Goal: Find specific page/section: Find specific page/section

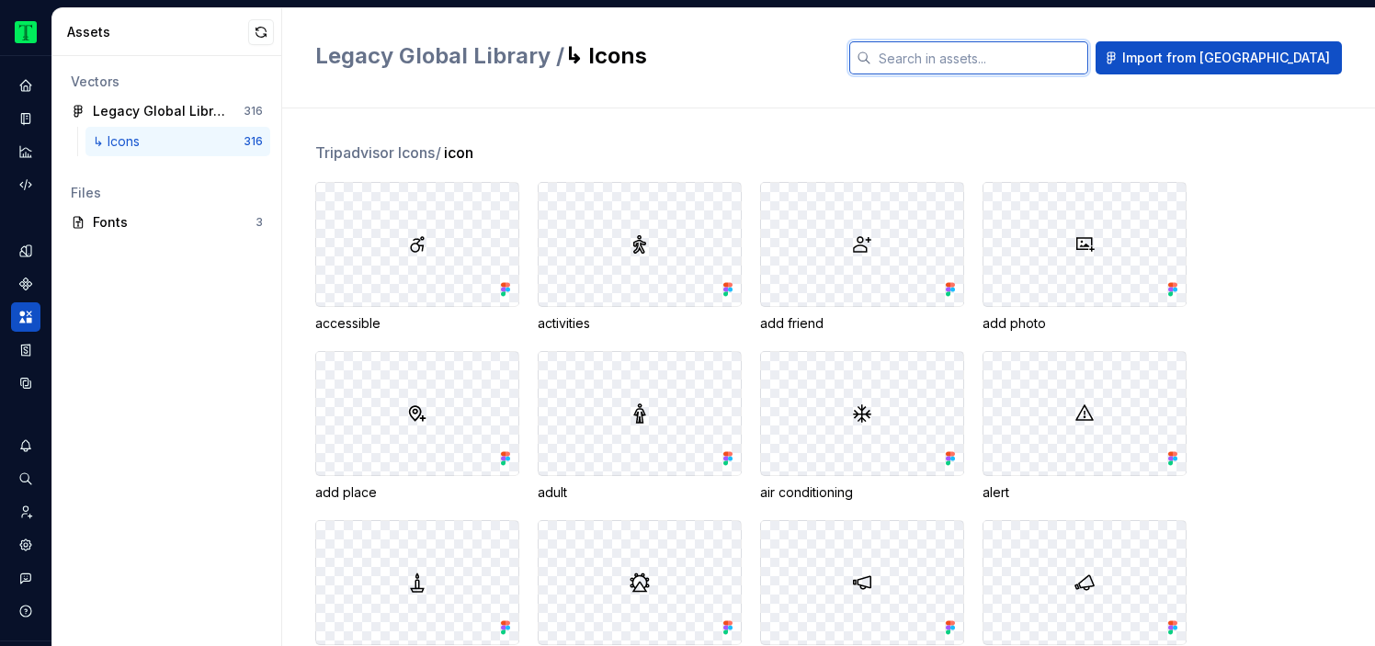
click at [998, 52] on input "text" at bounding box center [980, 57] width 217 height 33
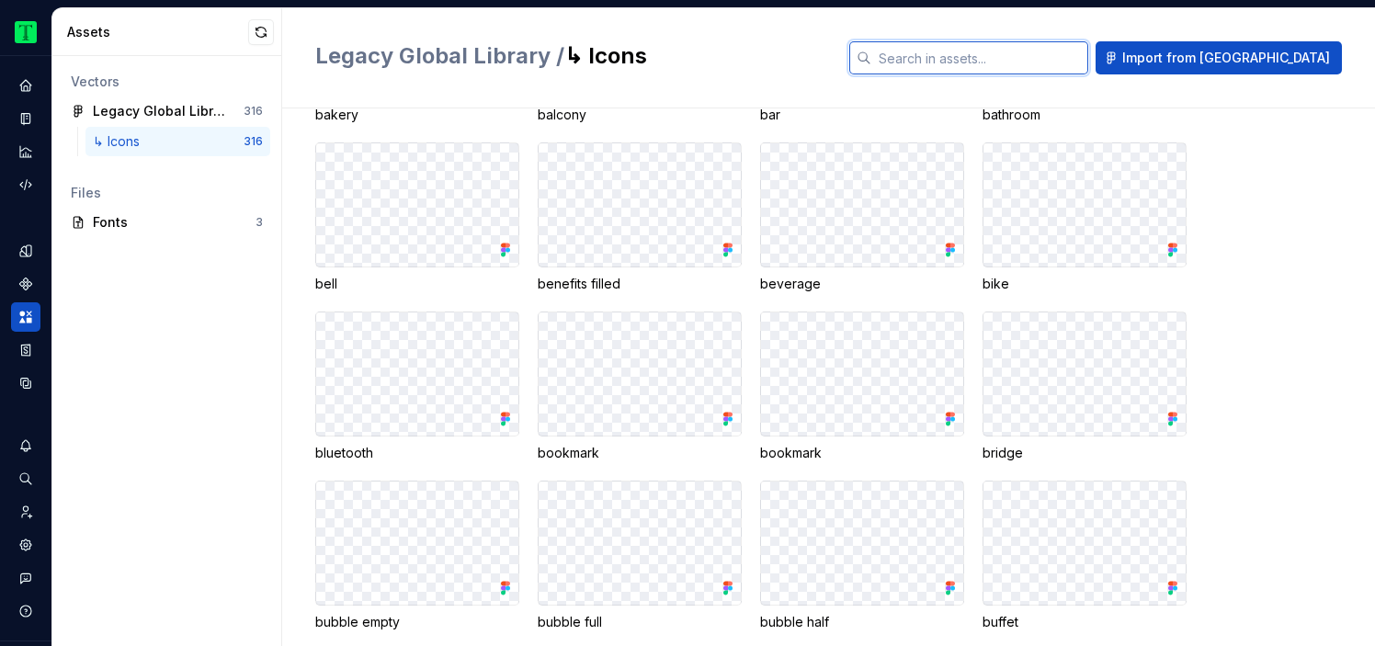
scroll to position [1261, 0]
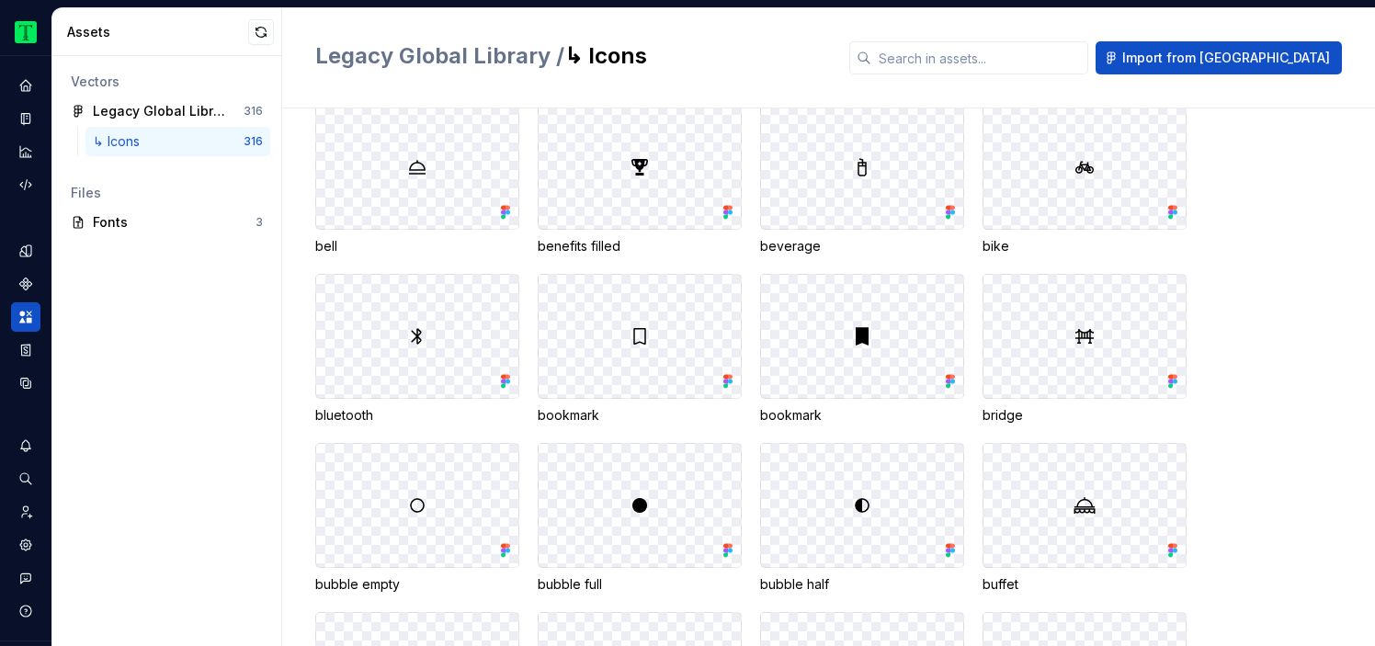
click at [864, 339] on img at bounding box center [862, 336] width 22 height 22
click at [860, 337] on img at bounding box center [862, 336] width 22 height 22
click at [857, 406] on div "bookmark" at bounding box center [862, 415] width 204 height 18
click at [782, 413] on div "bookmark" at bounding box center [862, 415] width 204 height 18
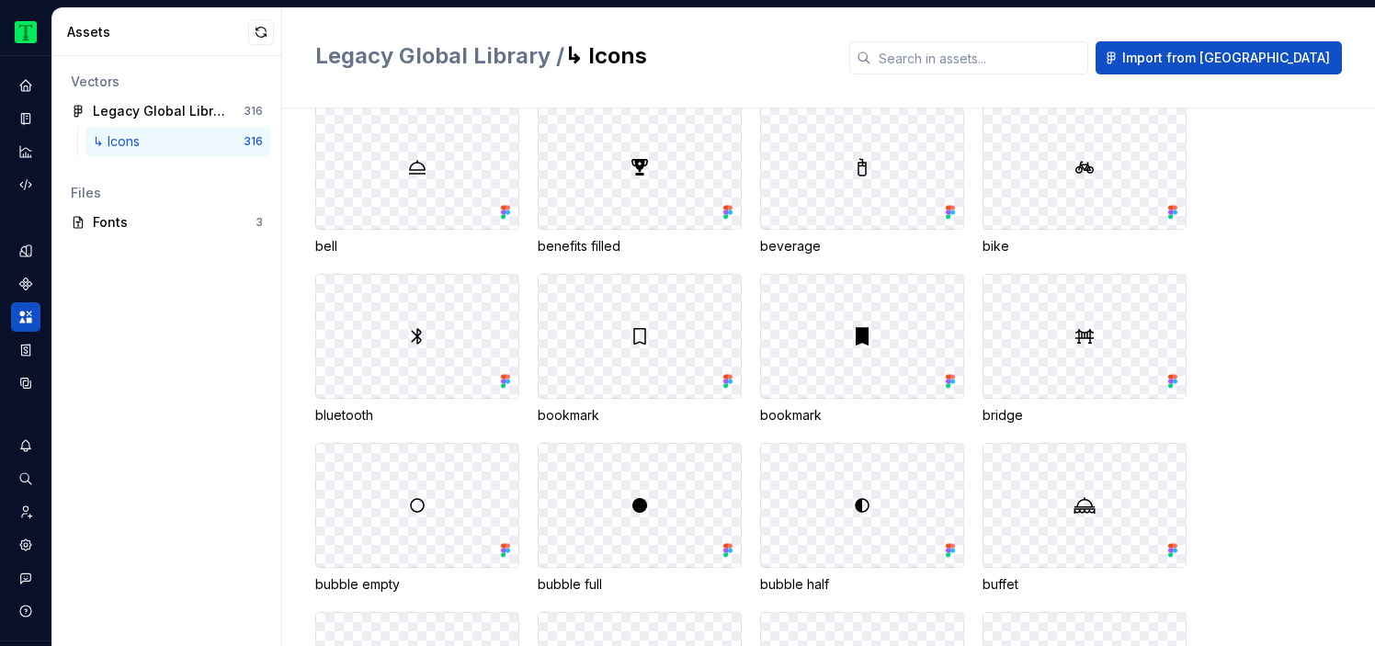
click at [900, 372] on div at bounding box center [862, 336] width 202 height 123
click at [944, 381] on icon at bounding box center [951, 381] width 18 height 18
click at [715, 316] on div at bounding box center [640, 336] width 202 height 123
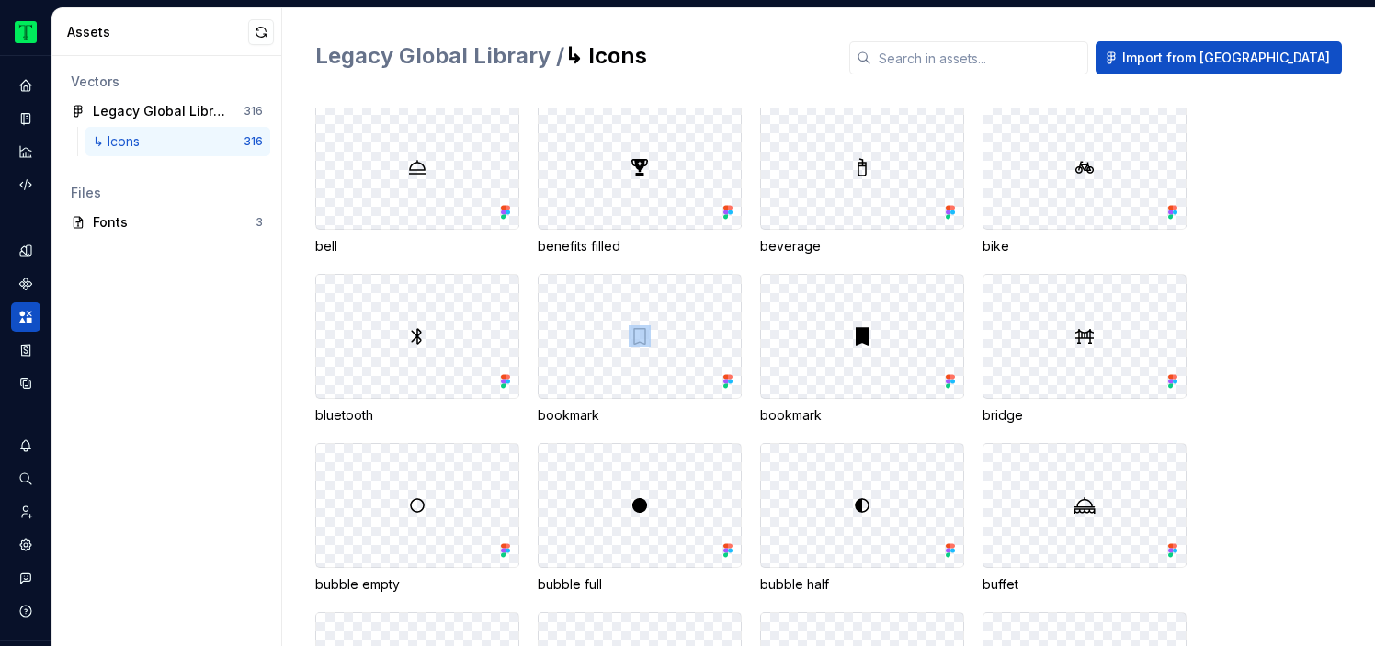
click at [715, 316] on div at bounding box center [640, 336] width 202 height 123
click at [714, 315] on div at bounding box center [640, 336] width 202 height 123
click at [419, 52] on span "Legacy Global Library /" at bounding box center [439, 55] width 249 height 27
click at [25, 320] on icon "Assets" at bounding box center [25, 317] width 17 height 17
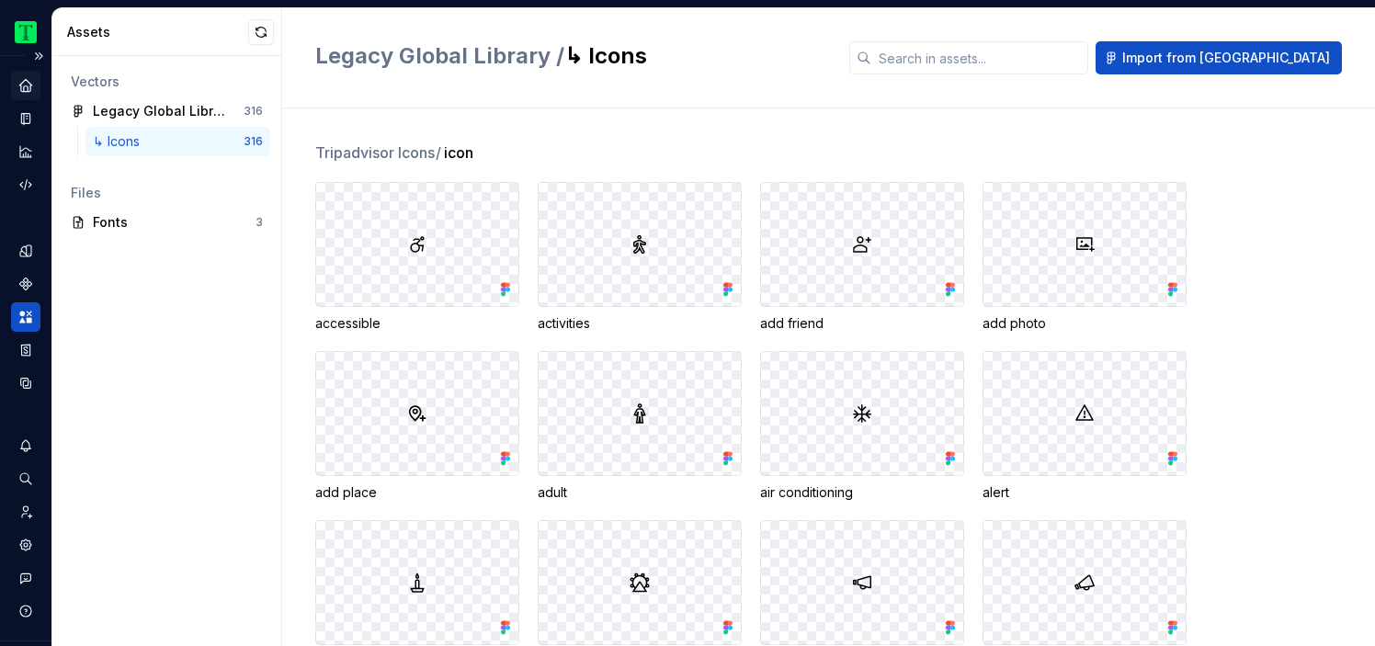
click at [19, 80] on icon "Home" at bounding box center [25, 85] width 17 height 17
